Goal: Transaction & Acquisition: Book appointment/travel/reservation

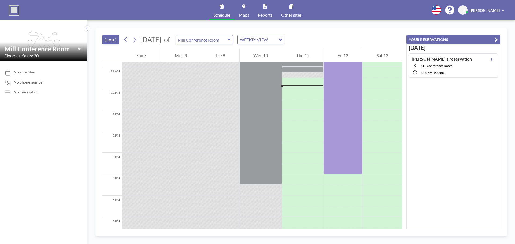
scroll to position [236, 0]
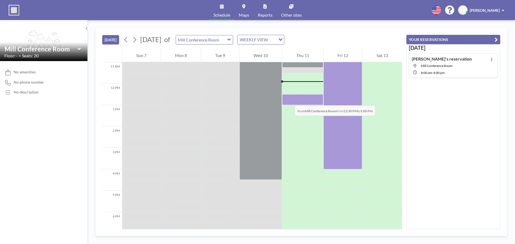
click at [289, 100] on div at bounding box center [302, 99] width 41 height 11
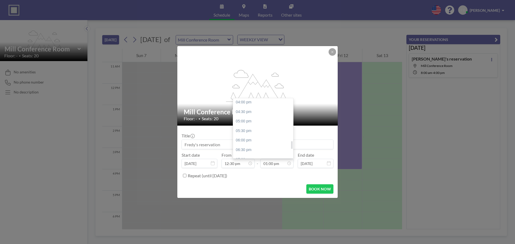
scroll to position [329, 0]
click at [248, 144] on div "07:30 pm" at bounding box center [264, 147] width 63 height 10
type input "07:30 pm"
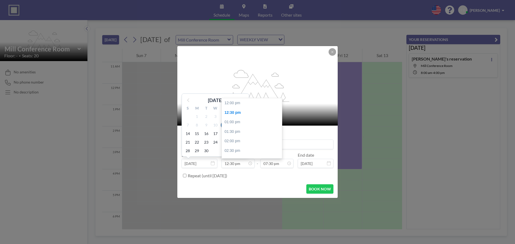
scroll to position [10, 0]
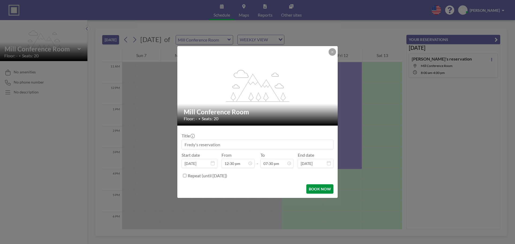
click at [321, 190] on button "BOOK NOW" at bounding box center [319, 189] width 27 height 9
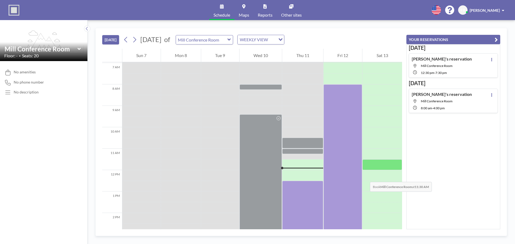
scroll to position [129, 0]
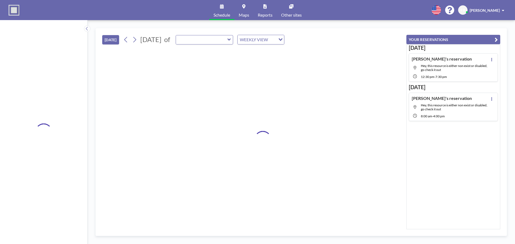
type input "Mill Conference Room"
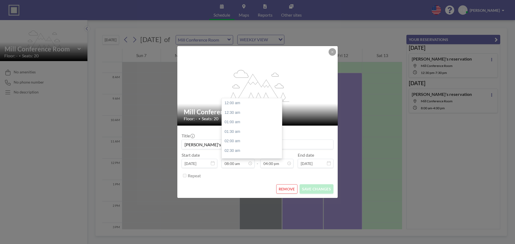
scroll to position [153, 0]
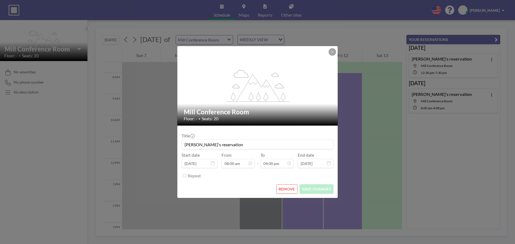
click at [330, 49] on div at bounding box center [333, 52] width 8 height 8
click at [332, 51] on icon at bounding box center [332, 51] width 3 height 3
